Goal: Check status: Check status

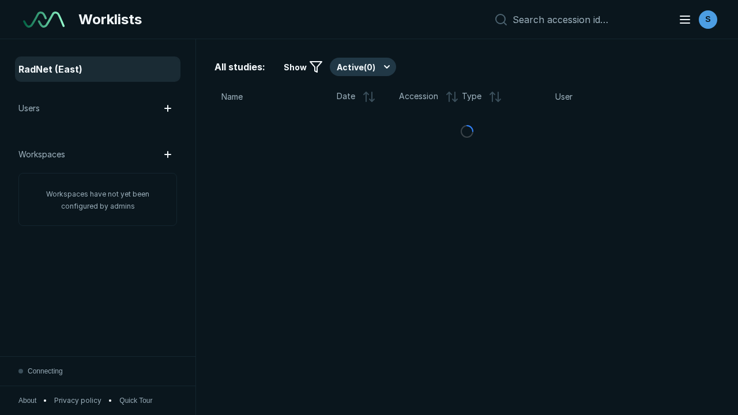
scroll to position [3149, 4804]
